Goal: Navigation & Orientation: Go to known website

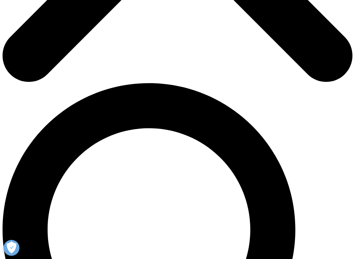
scroll to position [278, 0]
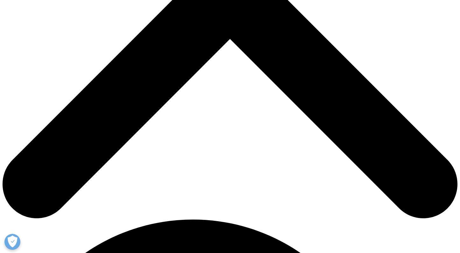
scroll to position [253, 0]
